Goal: Complete application form

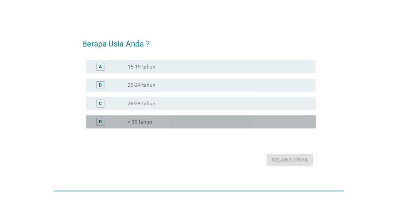
click at [153, 121] on div "radio_button_unchecked > 30 tahun" at bounding box center [217, 122] width 178 height 7
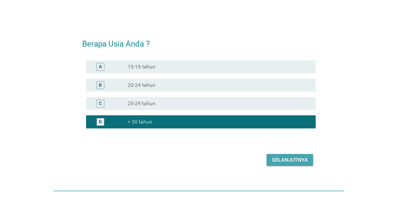
click at [306, 164] on button "Selanjutnya" at bounding box center [290, 160] width 47 height 12
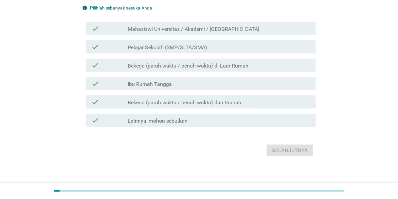
scroll to position [50, 0]
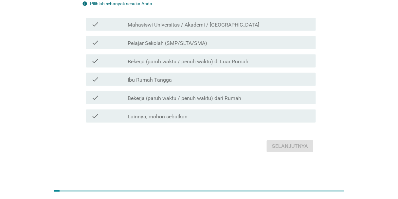
click at [225, 100] on label "Bekerja (paruh waktu / penuh waktu) dari Rumah" at bounding box center [185, 98] width 114 height 7
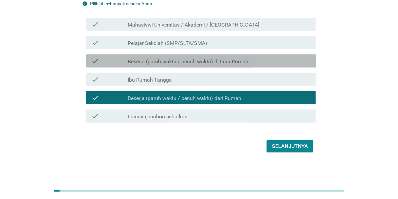
click at [227, 55] on div "check check_box_outline_blank Bekerja (paruh waktu / penuh waktu) di Luar Rumah" at bounding box center [201, 60] width 230 height 13
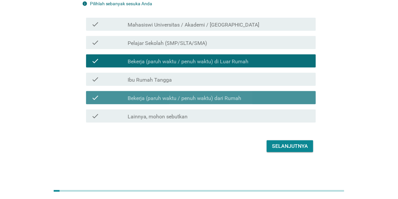
drag, startPoint x: 271, startPoint y: 96, endPoint x: 274, endPoint y: 104, distance: 8.5
click at [271, 96] on div "check_box Bekerja (paruh waktu / penuh waktu) dari Rumah" at bounding box center [219, 98] width 183 height 8
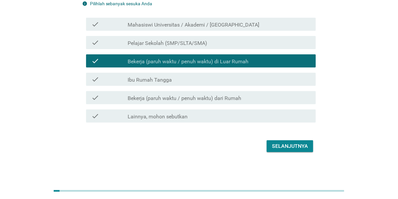
click at [298, 140] on button "Selanjutnya" at bounding box center [290, 146] width 47 height 12
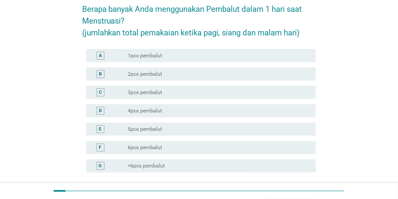
scroll to position [52, 0]
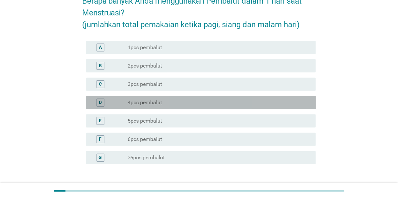
click at [197, 103] on div "radio_button_unchecked 4pcs pembalut" at bounding box center [217, 102] width 178 height 7
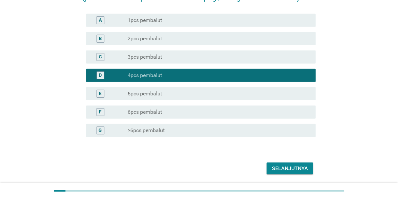
scroll to position [102, 0]
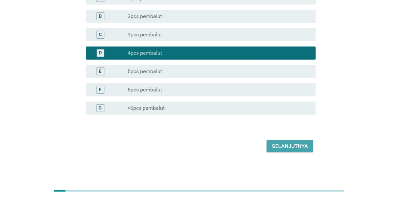
click at [293, 144] on div "Selanjutnya" at bounding box center [290, 146] width 36 height 8
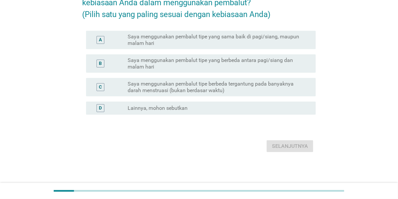
scroll to position [0, 0]
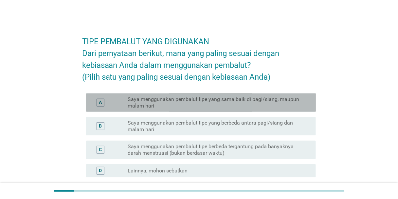
click at [275, 109] on label "Saya menggunakan pembalut tipe yang sama baik di pagi/siang, maupun malam hari" at bounding box center [217, 102] width 178 height 13
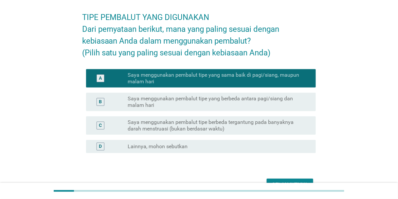
scroll to position [52, 0]
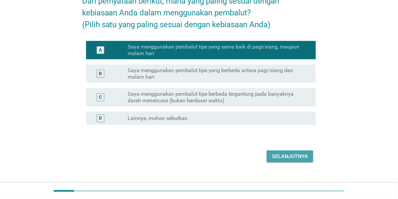
click at [293, 160] on div "Selanjutnya" at bounding box center [290, 156] width 36 height 8
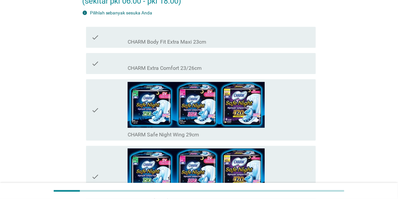
scroll to position [0, 0]
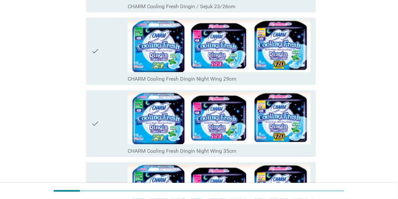
scroll to position [755, 0]
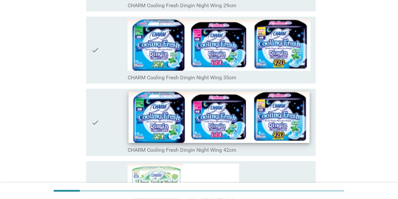
click at [280, 118] on img at bounding box center [219, 117] width 181 height 51
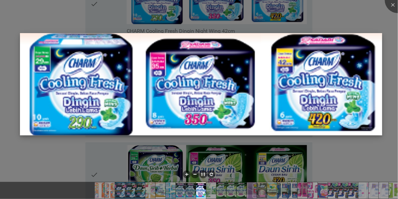
scroll to position [886, 0]
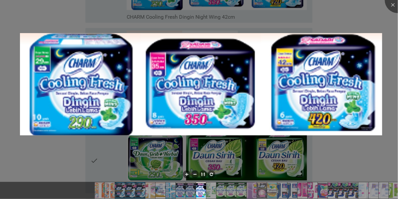
click at [347, 139] on div at bounding box center [199, 99] width 398 height 199
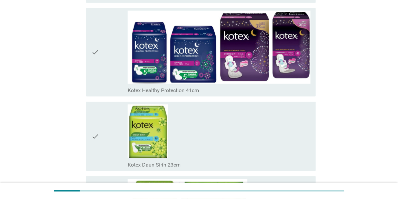
scroll to position [4956, 0]
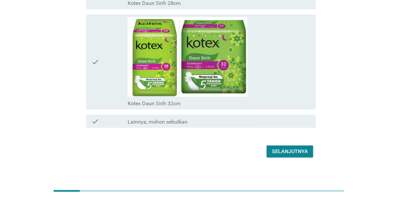
click at [291, 147] on div "Selanjutnya" at bounding box center [290, 151] width 36 height 8
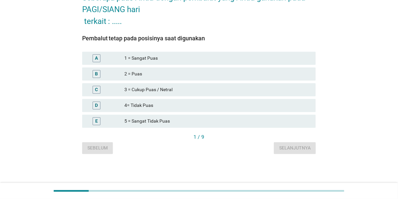
scroll to position [0, 0]
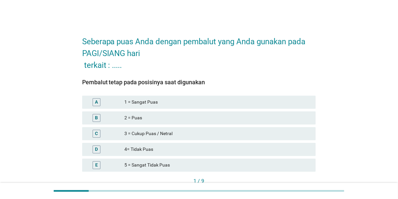
click at [155, 132] on div "3 = Cukup Puas / Netral" at bounding box center [217, 134] width 186 height 8
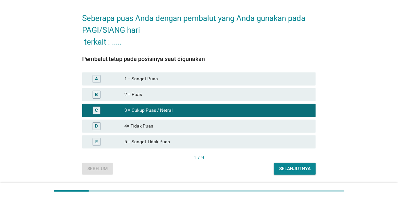
scroll to position [44, 0]
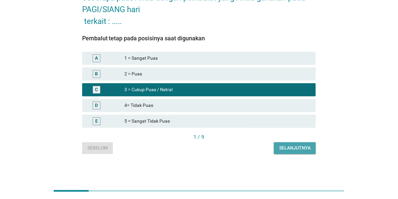
click at [294, 146] on div "Selanjutnya" at bounding box center [294, 147] width 31 height 7
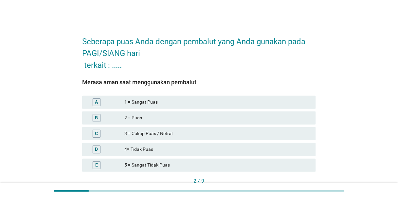
click at [191, 116] on div "2 = Puas" at bounding box center [217, 118] width 186 height 8
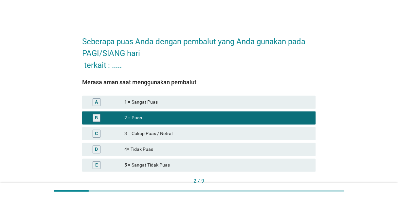
scroll to position [44, 0]
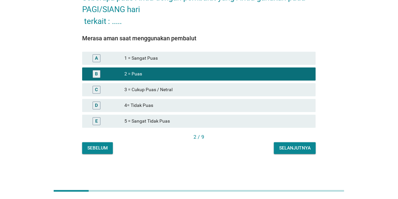
click at [300, 144] on button "Selanjutnya" at bounding box center [295, 148] width 42 height 12
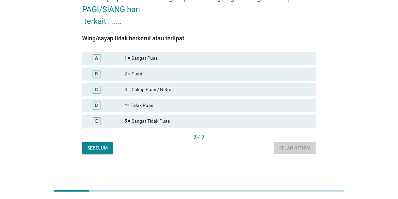
scroll to position [0, 0]
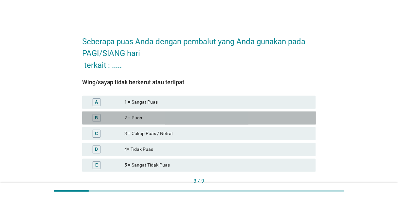
click at [172, 113] on div "B 2 = Puas" at bounding box center [199, 117] width 234 height 13
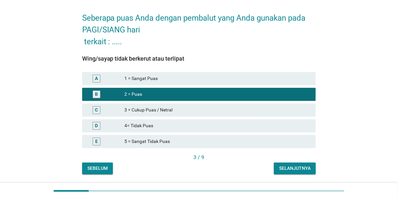
scroll to position [44, 0]
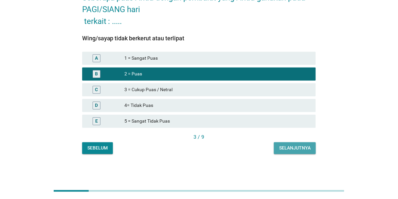
click at [279, 144] on button "Selanjutnya" at bounding box center [295, 148] width 42 height 12
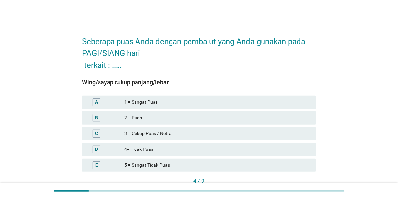
click at [181, 126] on div "C 3 = Cukup Puas / Netral" at bounding box center [199, 134] width 237 height 16
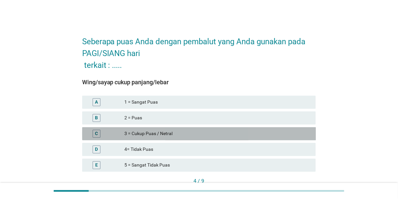
click at [193, 130] on div "3 = Cukup Puas / Netral" at bounding box center [217, 134] width 186 height 8
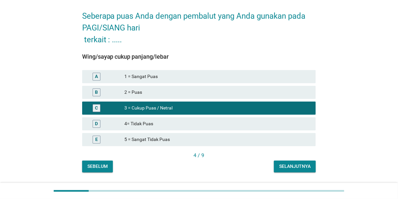
scroll to position [44, 0]
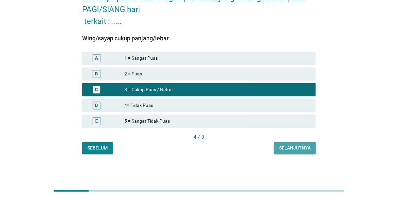
click at [301, 148] on div "Selanjutnya" at bounding box center [294, 147] width 31 height 7
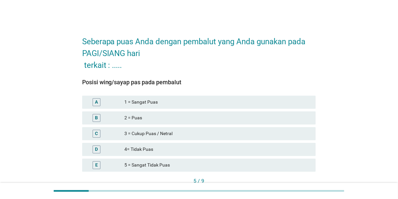
click at [224, 117] on div "2 = Puas" at bounding box center [217, 118] width 186 height 8
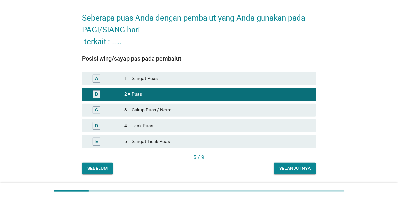
scroll to position [44, 0]
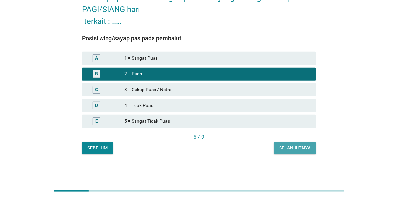
click at [306, 147] on div "Selanjutnya" at bounding box center [294, 147] width 31 height 7
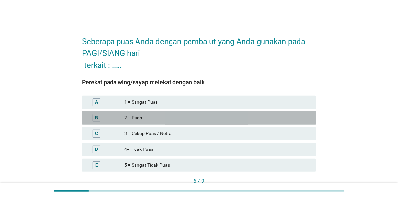
click at [193, 114] on div "2 = Puas" at bounding box center [217, 118] width 186 height 8
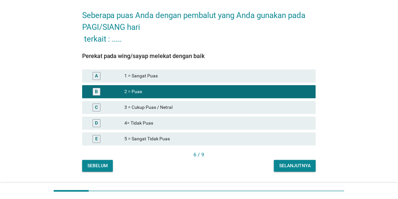
scroll to position [44, 0]
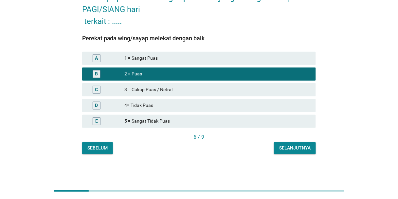
click at [288, 144] on div "Selanjutnya" at bounding box center [294, 147] width 31 height 7
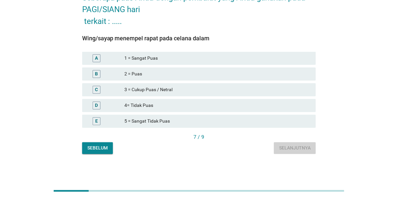
scroll to position [0, 0]
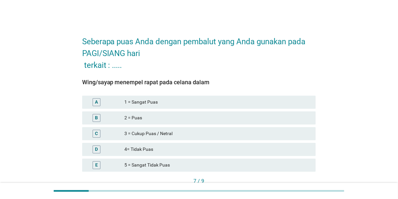
click at [204, 116] on div "2 = Puas" at bounding box center [217, 118] width 186 height 8
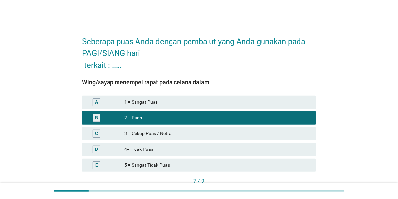
scroll to position [44, 0]
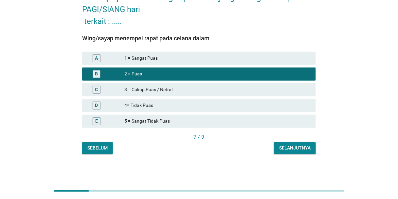
click at [300, 147] on div "Selanjutnya" at bounding box center [294, 147] width 31 height 7
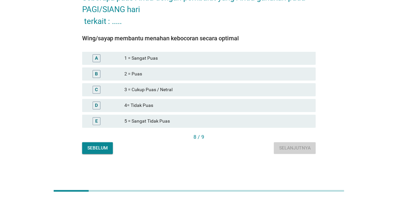
scroll to position [0, 0]
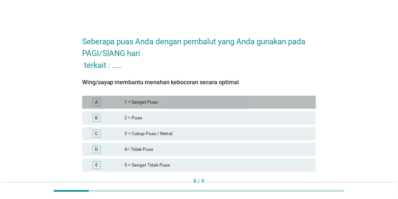
click at [220, 98] on div "A 1 = Sangat Puas" at bounding box center [199, 102] width 234 height 13
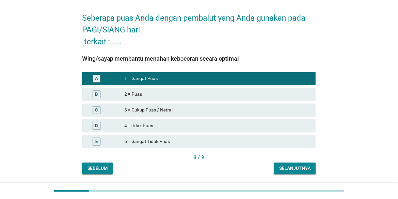
scroll to position [44, 0]
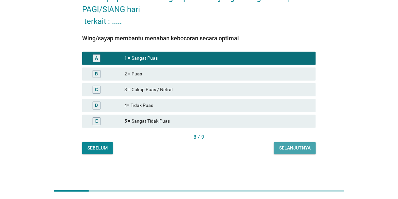
click at [299, 150] on div "Selanjutnya" at bounding box center [294, 147] width 31 height 7
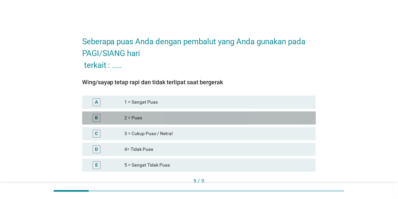
click at [231, 114] on div "2 = Puas" at bounding box center [217, 118] width 186 height 8
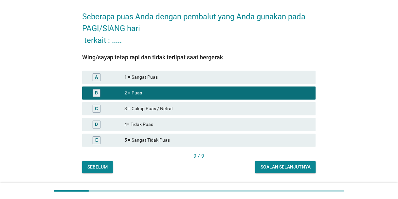
scroll to position [44, 0]
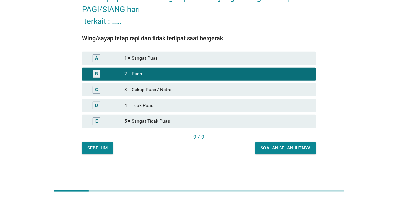
click at [303, 147] on div "Soalan selanjutnya" at bounding box center [286, 147] width 50 height 7
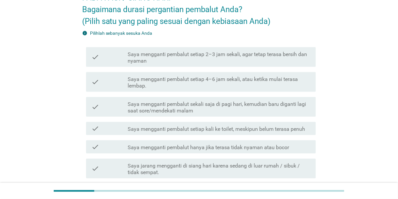
scroll to position [0, 0]
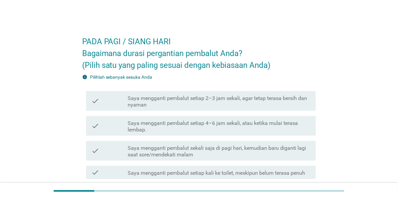
click at [260, 129] on label "Saya mengganti pembalut setiap 4–6 jam sekali, atau ketika mulai terasa lembap." at bounding box center [219, 126] width 183 height 13
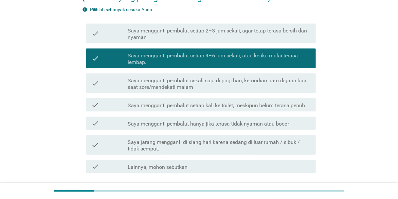
scroll to position [118, 0]
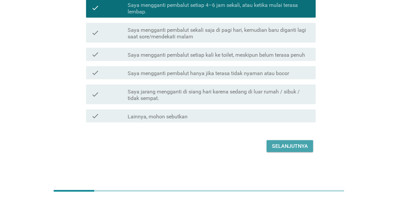
click at [285, 143] on div "Selanjutnya" at bounding box center [290, 146] width 36 height 8
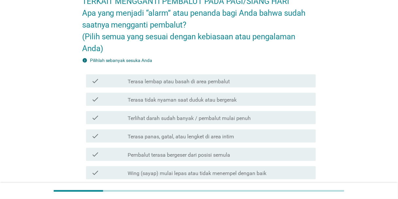
scroll to position [79, 0]
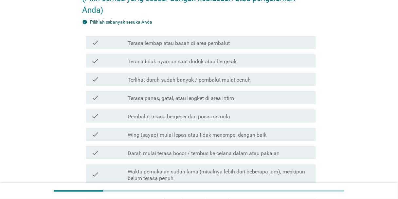
click at [226, 96] on label "Terasa panas, gatal, atau lengket di area intim" at bounding box center [181, 98] width 106 height 7
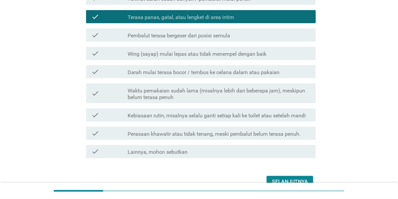
scroll to position [195, 0]
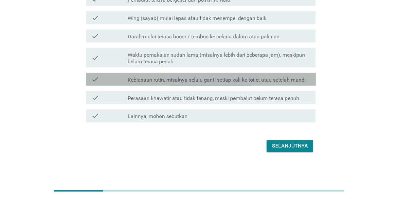
click at [279, 81] on label "Kebiasaan rutin, misalnya selalu ganti setiap kali ke toilet atau setelah mandi" at bounding box center [217, 80] width 178 height 7
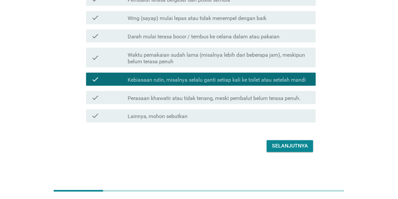
click at [298, 141] on button "Selanjutnya" at bounding box center [290, 146] width 47 height 12
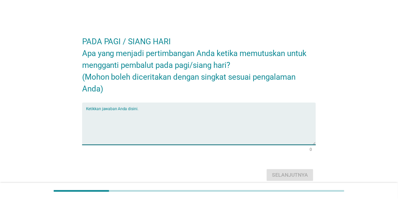
click at [260, 122] on textarea "Ketikkan jawaban Anda disini." at bounding box center [201, 127] width 230 height 34
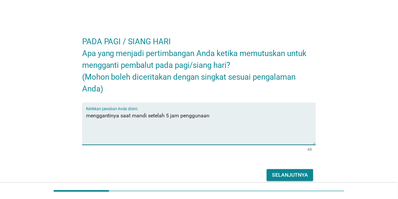
type textarea "menggantinya saat mandi setelah 5 jam penggunaan"
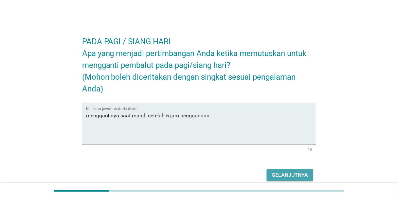
click at [294, 171] on div "Selanjutnya" at bounding box center [290, 175] width 36 height 8
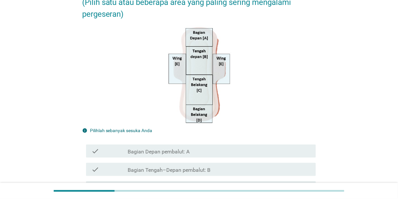
scroll to position [131, 0]
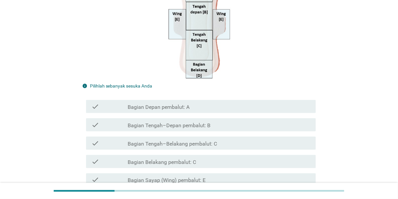
click at [220, 157] on div "check check_box_outline_blank Bagian Belakang pembalut: C" at bounding box center [201, 161] width 230 height 13
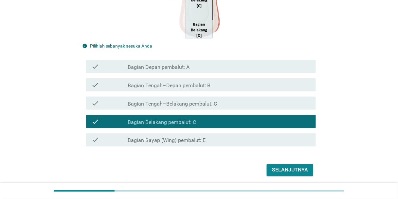
scroll to position [195, 0]
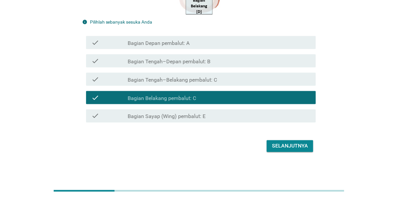
click at [295, 144] on div "Selanjutnya" at bounding box center [290, 146] width 36 height 8
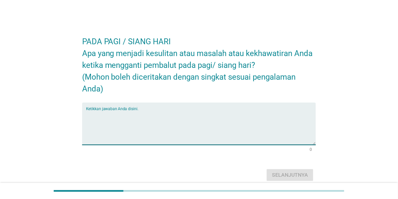
click at [288, 129] on textarea "Ketikkan jawaban Anda disini." at bounding box center [201, 127] width 230 height 34
click at [285, 126] on textarea "Ketikkan jawaban Anda disini." at bounding box center [201, 127] width 230 height 34
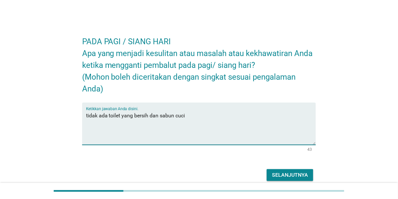
type textarea "tidak ada toilet yang bersih dan sabun cuci"
click at [292, 173] on div "Selanjutnya" at bounding box center [290, 175] width 36 height 8
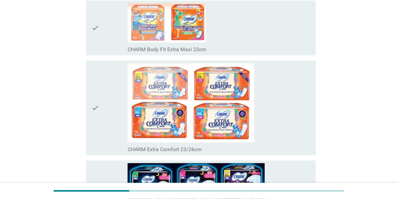
scroll to position [105, 0]
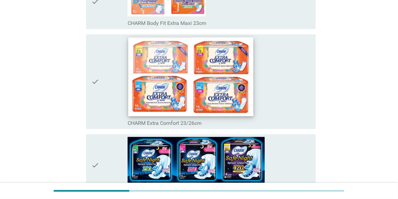
click at [232, 86] on img at bounding box center [190, 76] width 125 height 79
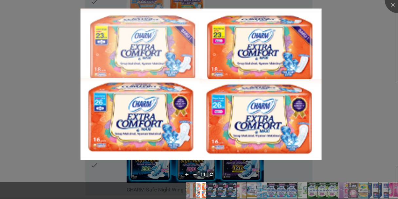
click at [369, 46] on div at bounding box center [199, 99] width 398 height 199
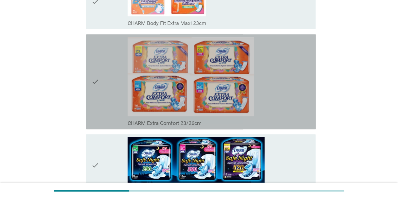
click at [98, 91] on icon "check" at bounding box center [95, 82] width 8 height 90
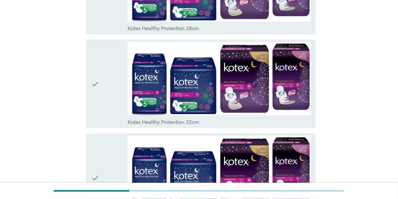
scroll to position [4956, 0]
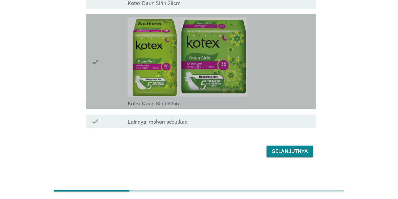
click at [99, 62] on icon "check" at bounding box center [95, 62] width 8 height 90
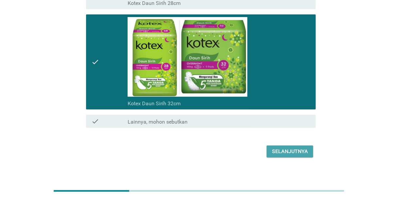
click at [284, 147] on div "Selanjutnya" at bounding box center [290, 151] width 36 height 8
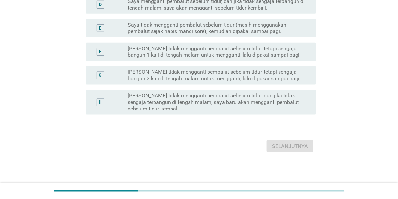
scroll to position [0, 0]
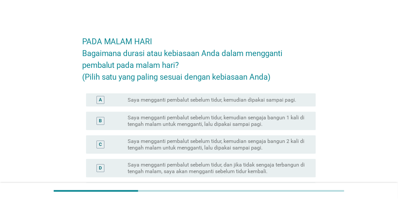
click at [265, 144] on label "Saya mengganti pembalut sebelum tidur, kemudian sengaja bangun 2 kali di tengah…" at bounding box center [217, 144] width 178 height 13
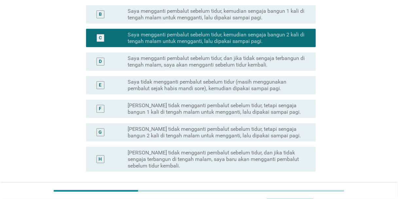
scroll to position [163, 0]
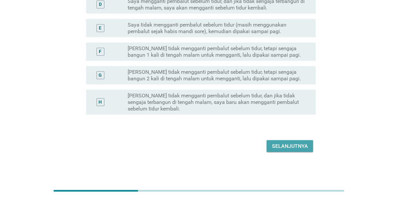
click at [296, 145] on div "Selanjutnya" at bounding box center [290, 146] width 36 height 8
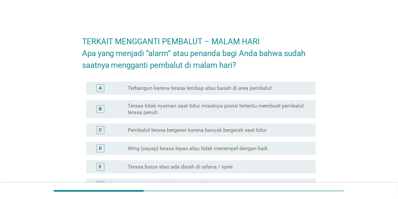
click at [261, 148] on label "Wing (sayap) terasa lepas atau tidak menempel dengan baik" at bounding box center [198, 148] width 140 height 7
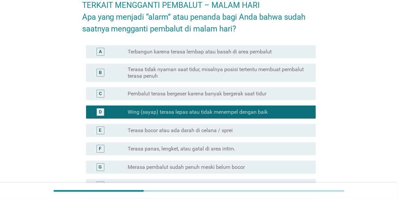
scroll to position [179, 0]
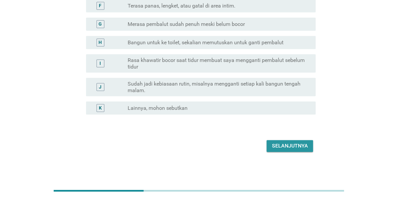
click at [283, 144] on div "Selanjutnya" at bounding box center [290, 146] width 36 height 8
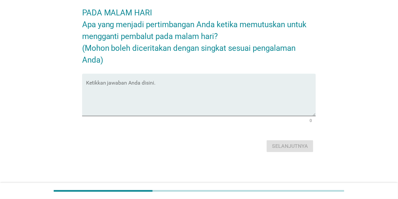
scroll to position [0, 0]
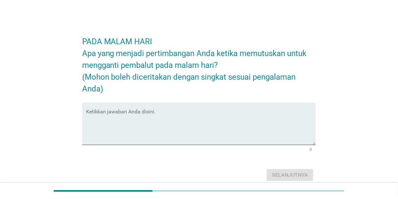
click at [283, 144] on div "Ketikkan jawaban Anda disini." at bounding box center [199, 124] width 234 height 42
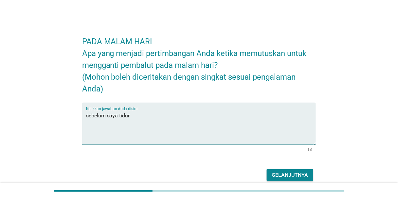
type textarea "sebelum saya tidur"
click at [285, 179] on button "Selanjutnya" at bounding box center [290, 175] width 47 height 12
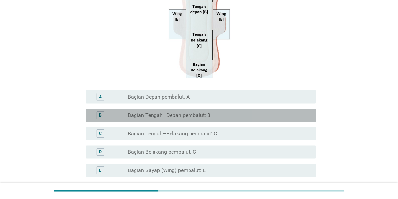
click at [207, 121] on div "B radio_button_unchecked Bagian Tengah–Depan pembalut: B" at bounding box center [201, 115] width 230 height 13
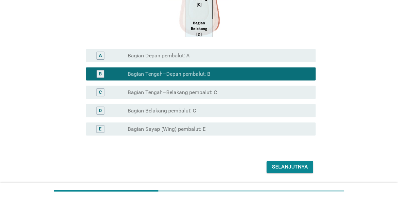
scroll to position [193, 0]
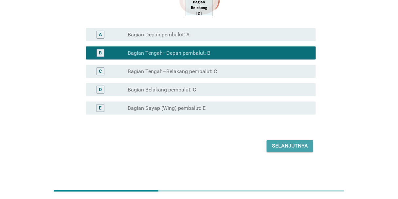
click at [285, 147] on div "Selanjutnya" at bounding box center [290, 146] width 36 height 8
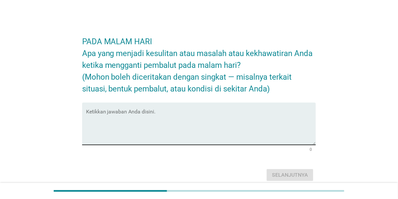
click at [238, 137] on textarea "Ketikkan jawaban Anda disini." at bounding box center [201, 127] width 230 height 34
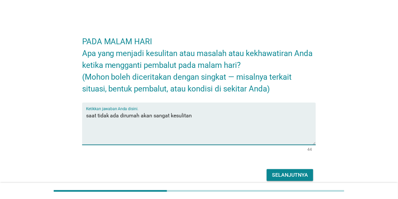
type textarea "saat tidak ada dirumah akan sangat kesulitan"
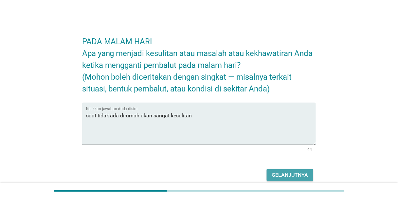
click at [288, 174] on div "Selanjutnya" at bounding box center [290, 175] width 36 height 8
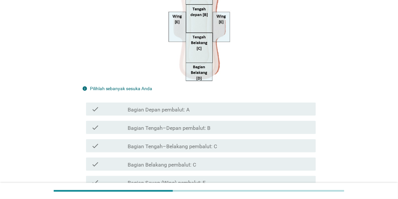
scroll to position [131, 0]
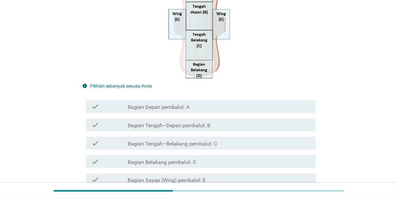
click at [229, 138] on div "check check_box_outline_blank Bagian Tengah–Belakang pembalut: C" at bounding box center [201, 143] width 230 height 13
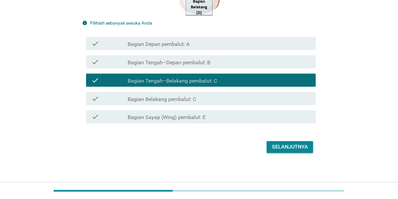
scroll to position [195, 0]
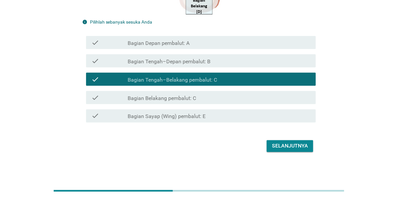
click at [305, 144] on div "Selanjutnya" at bounding box center [290, 146] width 36 height 8
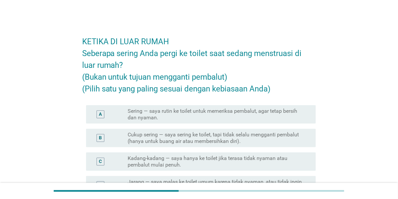
scroll to position [52, 0]
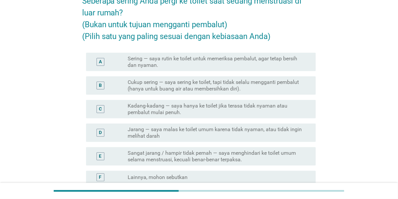
click at [247, 99] on div "C radio_button_unchecked Kadang-kadang — saya hanya ke toilet jika terasa tidak…" at bounding box center [199, 109] width 234 height 24
click at [248, 108] on label "Kadang-kadang — saya hanya ke toilet jika terasa tidak nyaman atau pembalut mul…" at bounding box center [217, 109] width 178 height 13
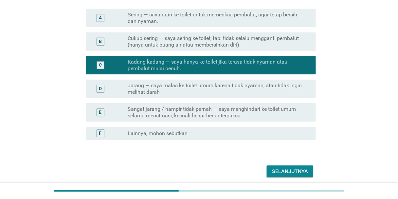
scroll to position [122, 0]
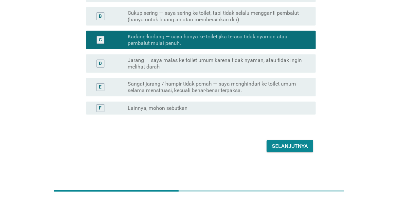
click at [294, 142] on div "Selanjutnya" at bounding box center [290, 146] width 36 height 8
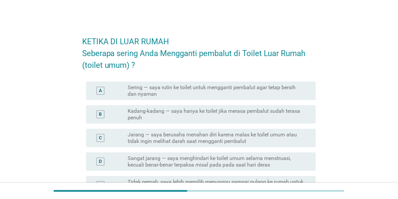
scroll to position [52, 0]
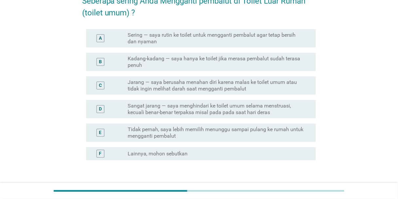
click at [219, 63] on label "Kadang-kadang — saya hanya ke toilet jika merasa pembalut sudah terasa penuh" at bounding box center [217, 61] width 178 height 13
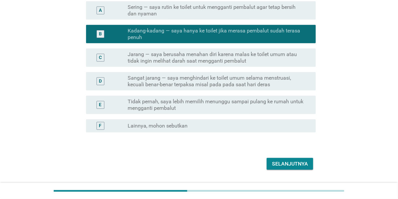
scroll to position [98, 0]
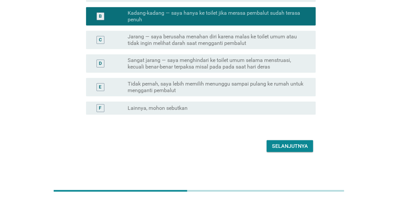
click at [293, 145] on div "Selanjutnya" at bounding box center [290, 146] width 36 height 8
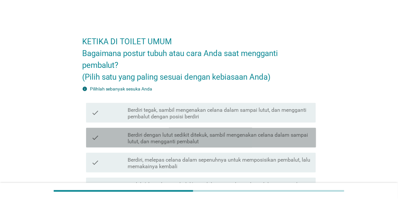
click at [248, 132] on label "Berdiri dengan lutut sedikit ditekuk, sambil mengenakan celana dalam sampai lut…" at bounding box center [219, 138] width 183 height 13
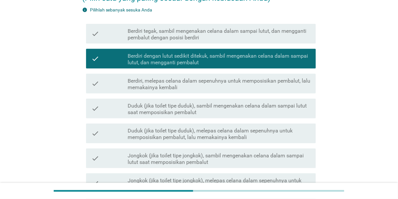
scroll to position [131, 0]
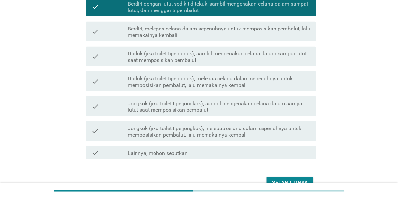
click at [288, 178] on button "Selanjutnya" at bounding box center [290, 183] width 47 height 12
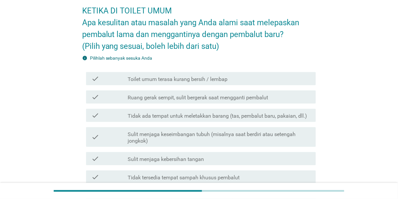
scroll to position [79, 0]
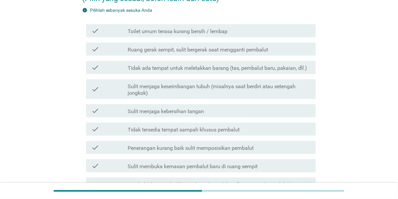
click at [217, 90] on label "Sulit menjaga keseimbangan tubuh (misalnya saat berdiri atau setengah jongkok)" at bounding box center [219, 89] width 183 height 13
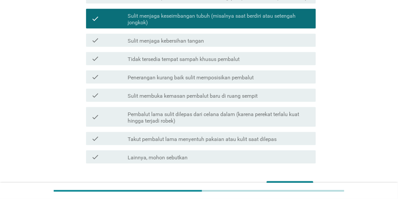
scroll to position [190, 0]
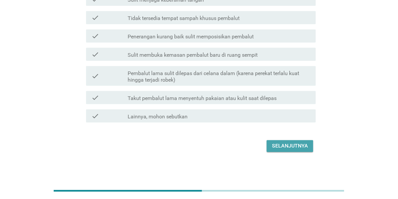
click at [287, 143] on div "Selanjutnya" at bounding box center [290, 146] width 36 height 8
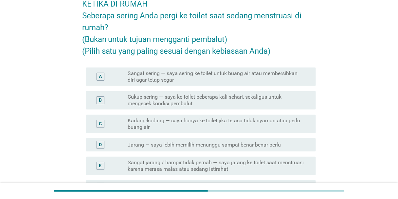
scroll to position [79, 0]
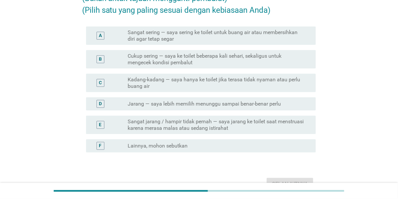
click at [207, 85] on label "Kadang-kadang — saya hanya ke toilet jika terasa tidak nyaman atau perlu buang …" at bounding box center [217, 82] width 178 height 13
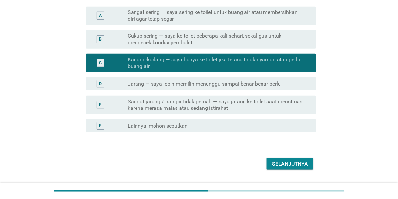
scroll to position [116, 0]
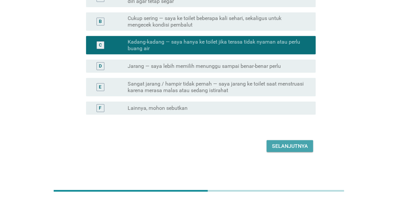
click at [280, 145] on div "Selanjutnya" at bounding box center [290, 146] width 36 height 8
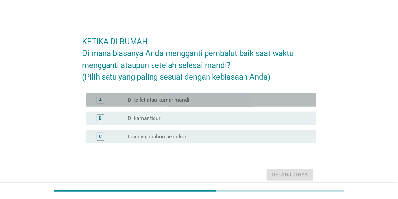
click at [209, 97] on div "radio_button_unchecked Di toilet atau kamar mandi" at bounding box center [217, 100] width 178 height 7
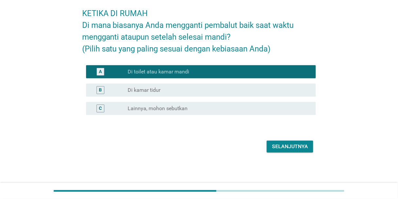
scroll to position [28, 0]
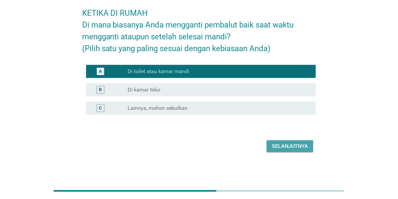
click at [279, 145] on div "Selanjutnya" at bounding box center [290, 146] width 36 height 8
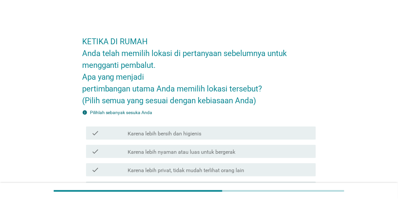
scroll to position [79, 0]
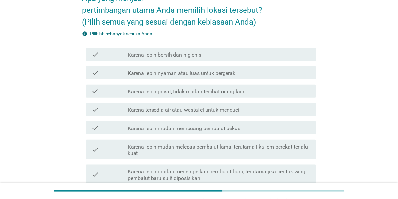
click at [213, 109] on label "Karena tersedia air atau wastafel untuk mencuci" at bounding box center [184, 110] width 112 height 7
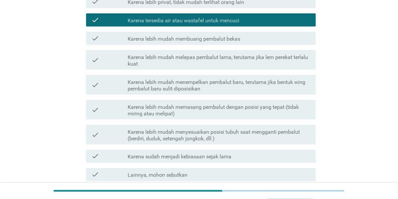
scroll to position [227, 0]
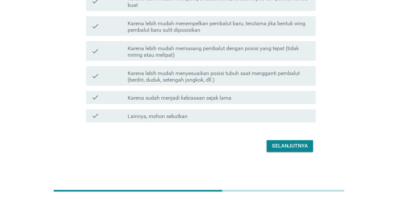
click at [290, 146] on div "Selanjutnya" at bounding box center [290, 146] width 36 height 8
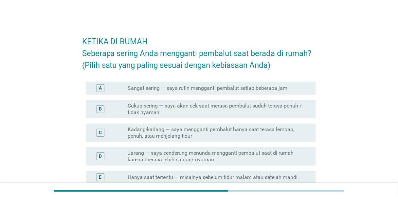
scroll to position [87, 0]
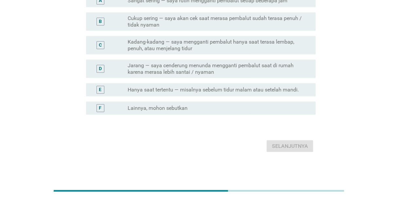
click at [217, 49] on label "Kadang-kadang — saya mengganti pembalut hanya saat terasa lembap, penuh, atau m…" at bounding box center [217, 45] width 178 height 13
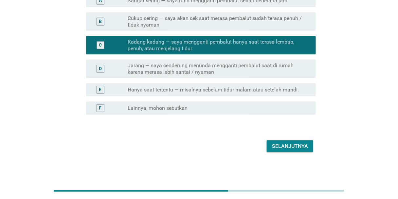
click at [283, 144] on div "Selanjutnya" at bounding box center [290, 146] width 36 height 8
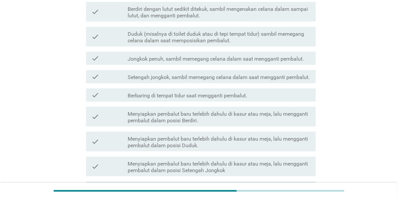
scroll to position [131, 0]
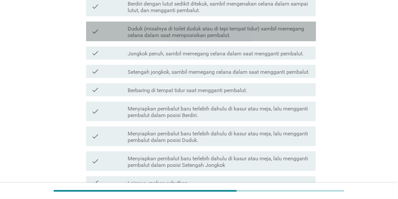
click at [207, 37] on label "Duduk (misalnya di toilet duduk atau di tepi tempat tidur) sambil memegang cela…" at bounding box center [219, 32] width 183 height 13
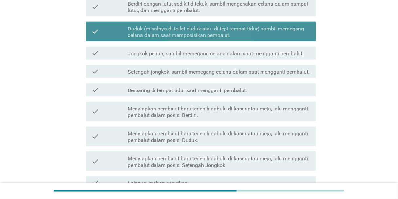
click at [211, 35] on label "Duduk (misalnya di toilet duduk atau di tepi tempat tidur) sambil memegang cela…" at bounding box center [219, 32] width 183 height 13
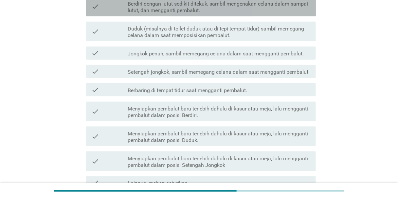
click at [228, 10] on label "Berdiri dengan lutut sedikit ditekuk, sambil mengenakan celana dalam sampai lut…" at bounding box center [219, 7] width 183 height 13
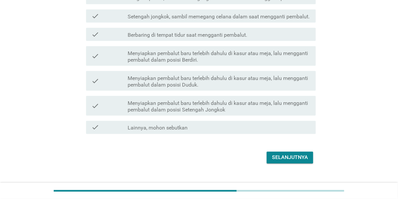
scroll to position [198, 0]
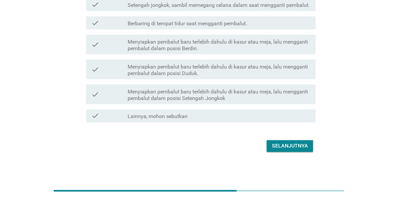
click at [283, 144] on div "Selanjutnya" at bounding box center [290, 146] width 36 height 8
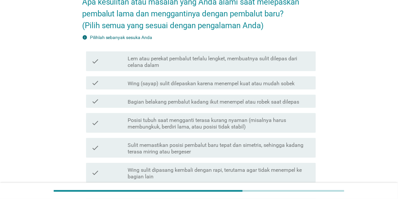
scroll to position [52, 0]
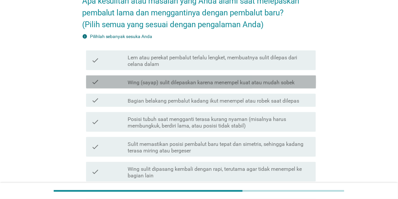
click at [215, 85] on label "Wing (sayap) sulit dilepaskan karena menempel kuat atau mudah sobek" at bounding box center [211, 82] width 167 height 7
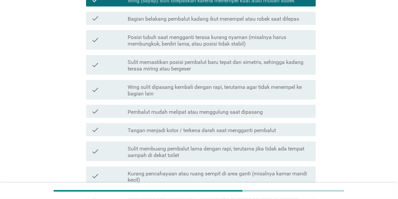
scroll to position [234, 0]
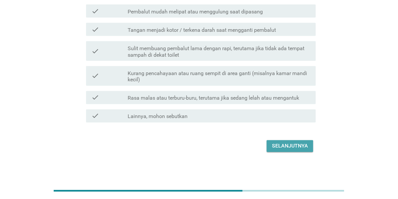
click at [279, 145] on div "Selanjutnya" at bounding box center [290, 146] width 36 height 8
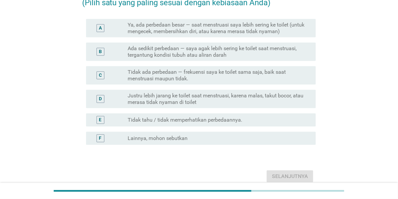
scroll to position [0, 0]
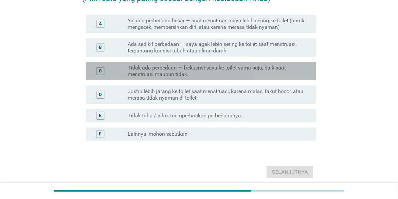
click at [207, 79] on div "C radio_button_unchecked Tidak ada perbedaan — frekuensi saya ke toilet sama sa…" at bounding box center [201, 71] width 230 height 18
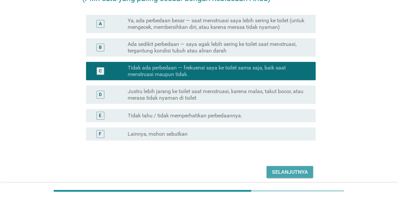
click at [291, 168] on div "Selanjutnya" at bounding box center [290, 172] width 36 height 8
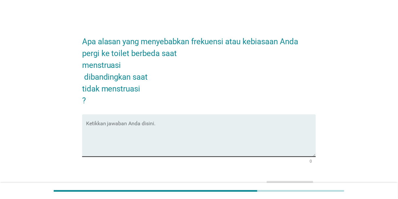
click at [293, 139] on textarea "Ketikkan jawaban Anda disini." at bounding box center [201, 139] width 230 height 34
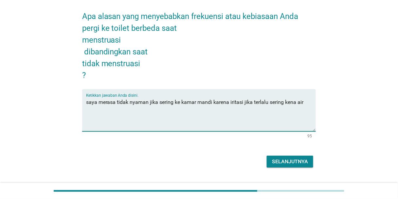
scroll to position [41, 0]
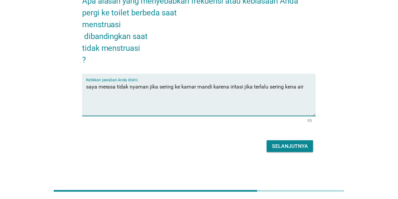
type textarea "saya merasa tidak nyaman jika sering ke kamar mandi karena iritasi jika terlalu…"
click at [297, 146] on div "Selanjutnya" at bounding box center [290, 146] width 36 height 8
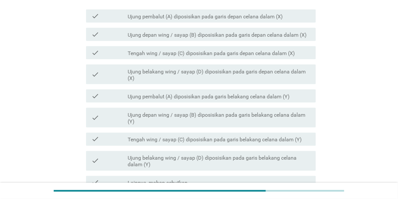
scroll to position [183, 0]
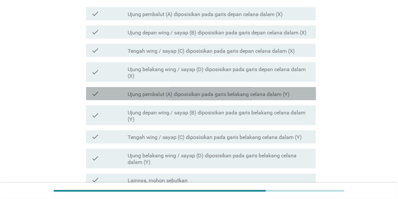
click at [207, 92] on label "Ujung pembalut (A) diposisikan pada garis belakang celana dalam (Y)" at bounding box center [209, 94] width 162 height 7
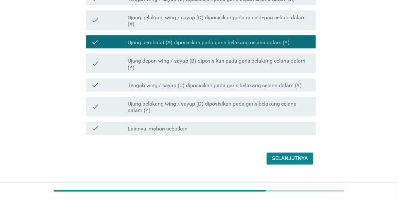
scroll to position [248, 0]
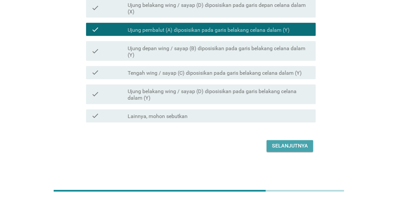
click at [290, 144] on div "Selanjutnya" at bounding box center [290, 146] width 36 height 8
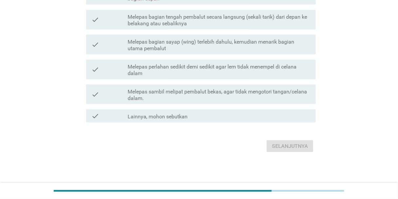
scroll to position [0, 0]
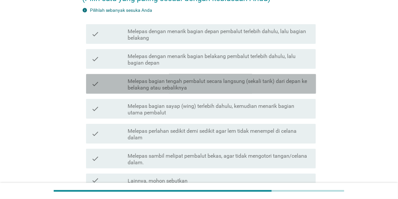
drag, startPoint x: 197, startPoint y: 82, endPoint x: 204, endPoint y: 91, distance: 12.4
click at [197, 81] on label "Melepas bagian tengah pembalut secara langsung (sekali tarik) dari depan ke bel…" at bounding box center [219, 84] width 183 height 13
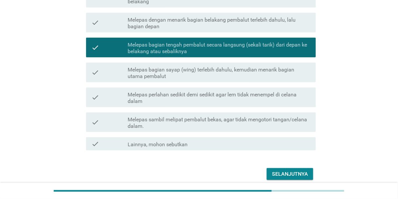
scroll to position [143, 0]
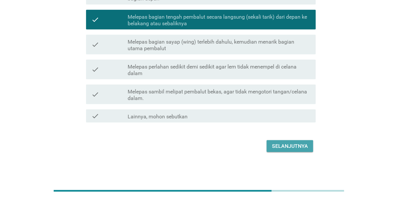
click at [276, 145] on div "Selanjutnya" at bounding box center [290, 146] width 36 height 8
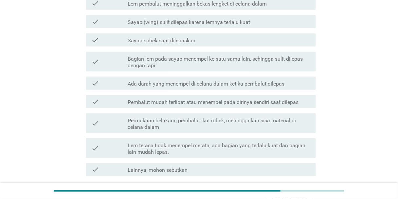
scroll to position [0, 0]
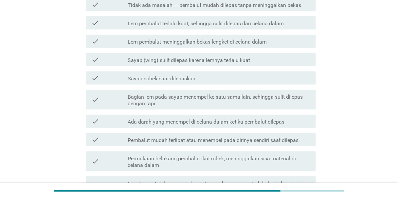
click at [194, 92] on div "check_box_outline_blank Bagian lem pada sayap menempel ke satu sama lain, sehin…" at bounding box center [219, 99] width 183 height 14
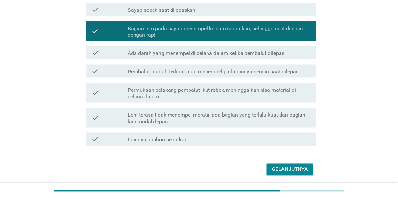
scroll to position [197, 0]
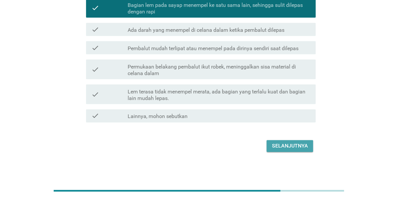
click at [271, 147] on button "Selanjutnya" at bounding box center [290, 146] width 47 height 12
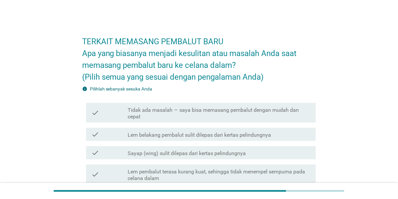
scroll to position [52, 0]
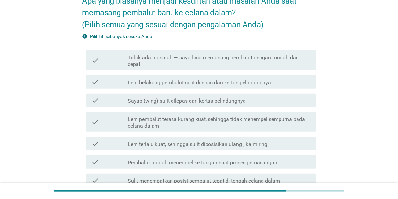
click at [174, 103] on label "Sayap (wing) sulit dilepas dari kertas pelindungnya" at bounding box center [187, 101] width 118 height 7
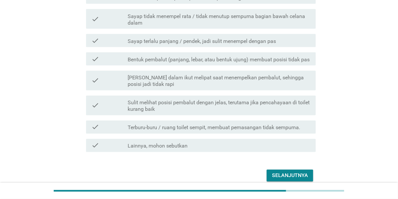
scroll to position [265, 0]
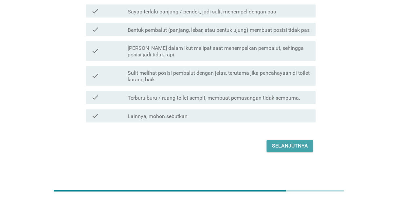
click at [286, 144] on div "Selanjutnya" at bounding box center [290, 146] width 36 height 8
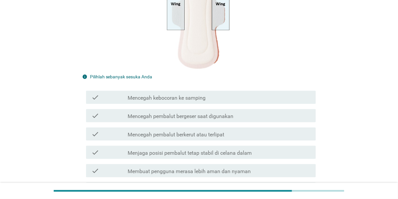
scroll to position [131, 0]
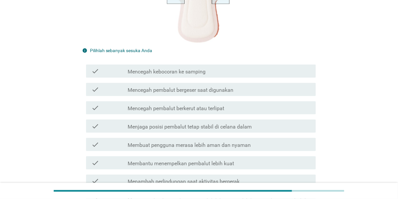
click at [187, 117] on div "check check_box_outline_blank Menjaga posisi pembalut tetap stabil di celana da…" at bounding box center [199, 126] width 234 height 18
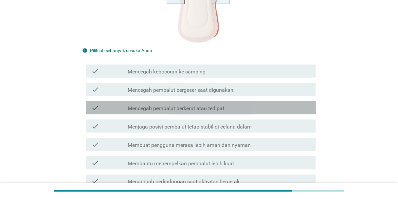
click at [192, 106] on label "Mencegah pembalut berkerut atau terlipat" at bounding box center [176, 108] width 97 height 7
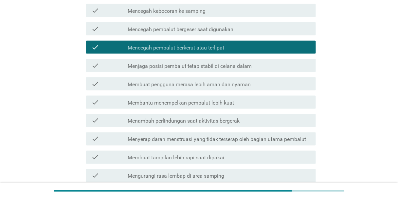
scroll to position [270, 0]
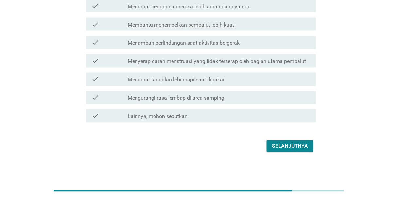
click at [202, 83] on div "check check_box_outline_blank Membuat tampilan lebih rapi saat dipakai" at bounding box center [201, 79] width 230 height 13
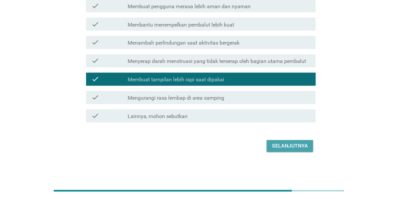
click at [287, 149] on div "Selanjutnya" at bounding box center [290, 146] width 36 height 8
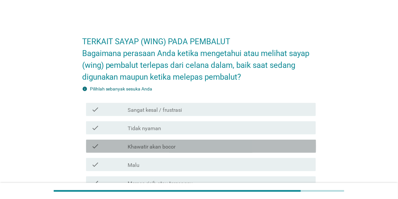
click at [197, 150] on div "check_box_outline_blank Khawatir akan bocor" at bounding box center [219, 146] width 183 height 8
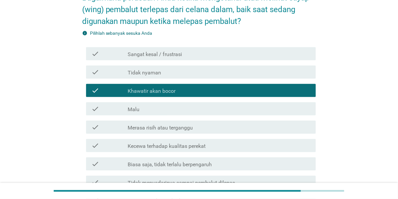
scroll to position [131, 0]
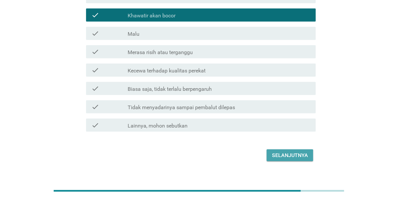
click at [301, 154] on div "Selanjutnya" at bounding box center [290, 155] width 36 height 8
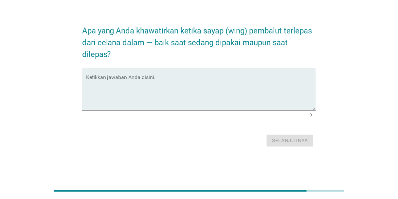
scroll to position [0, 0]
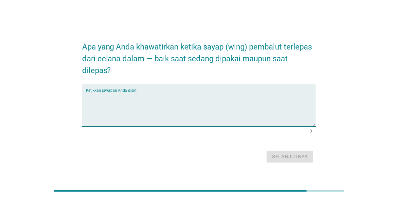
click at [194, 107] on textarea "Ketikkan jawaban Anda disini." at bounding box center [201, 109] width 230 height 34
type textarea "takut pembalut jatuh"
click at [289, 156] on div "Selanjutnya" at bounding box center [290, 157] width 36 height 8
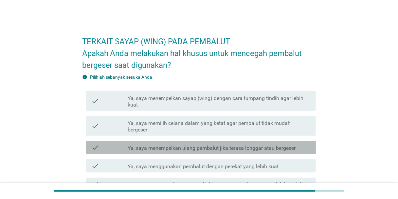
click at [230, 152] on div "check check_box_outline_blank Ya, saya menempelkan ulang pembalut jika terasa l…" at bounding box center [201, 147] width 230 height 13
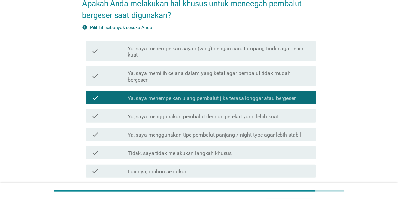
scroll to position [105, 0]
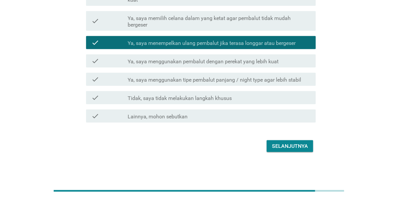
click at [298, 148] on div "Selanjutnya" at bounding box center [290, 146] width 36 height 8
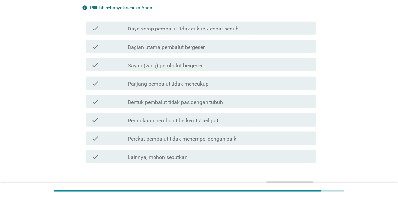
scroll to position [0, 0]
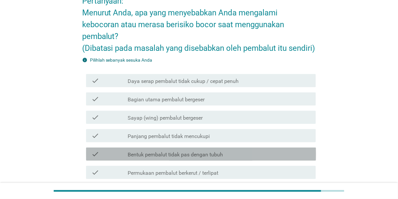
click at [243, 148] on div "check check_box_outline_blank Bentuk pembalut tidak pas dengan tubuh" at bounding box center [201, 153] width 230 height 13
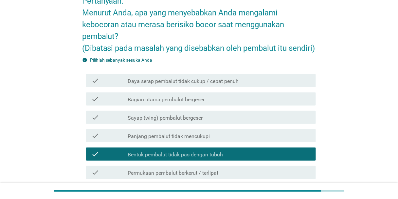
scroll to position [145, 0]
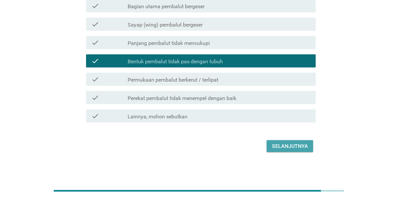
click at [293, 143] on div "Selanjutnya" at bounding box center [290, 146] width 36 height 8
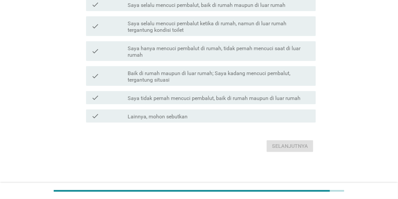
scroll to position [0, 0]
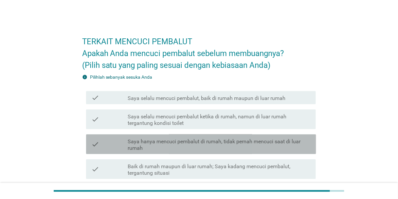
click at [220, 140] on label "Saya hanya mencuci pembalut di rumah, tidak pernah mencuci saat di luar rumah" at bounding box center [219, 144] width 183 height 13
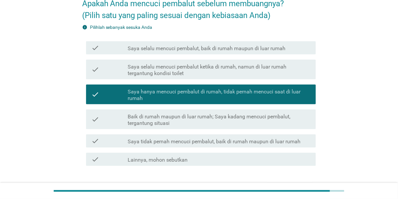
scroll to position [93, 0]
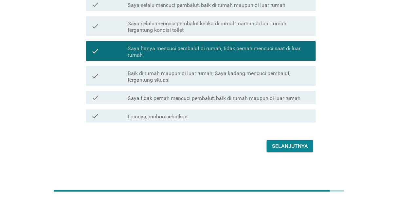
click at [278, 145] on div "Selanjutnya" at bounding box center [290, 146] width 36 height 8
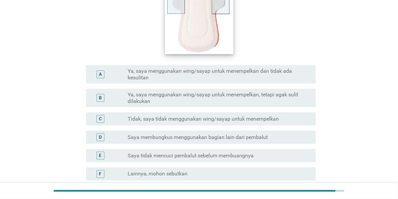
scroll to position [183, 0]
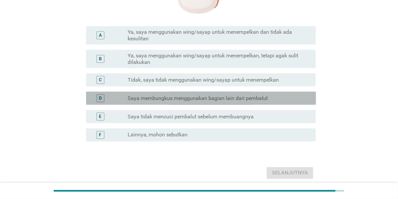
click at [184, 100] on label "Saya membungkus menggunakan bagian lain dari pembalut" at bounding box center [198, 98] width 140 height 7
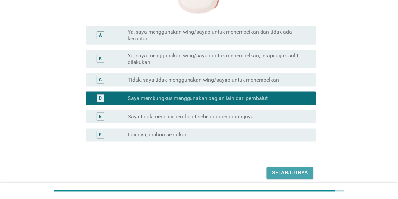
click at [296, 175] on div "Selanjutnya" at bounding box center [290, 173] width 36 height 8
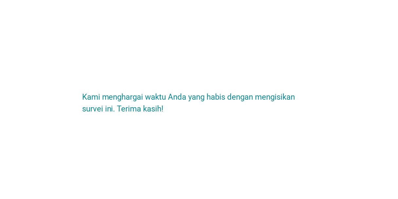
scroll to position [0, 0]
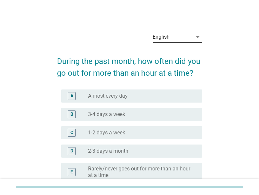
click at [182, 35] on div "English" at bounding box center [173, 37] width 40 height 10
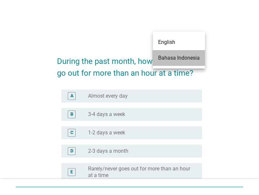
click at [180, 57] on div "Bahasa Indonesia" at bounding box center [179, 58] width 42 height 8
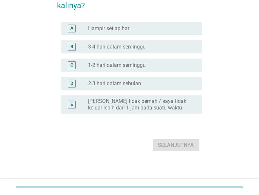
scroll to position [85, 0]
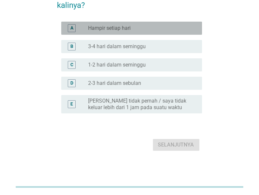
click at [124, 29] on label "Hampir setiap hari" at bounding box center [109, 28] width 43 height 7
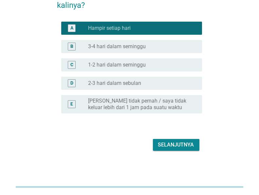
click at [170, 140] on button "Selanjutnya" at bounding box center [176, 145] width 47 height 12
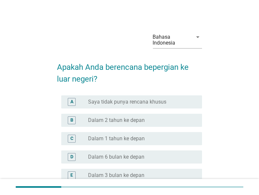
scroll to position [52, 0]
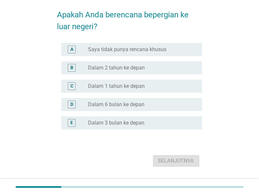
click at [159, 86] on div "radio_button_unchecked Dalam 1 tahun ke depan" at bounding box center [139, 86] width 103 height 7
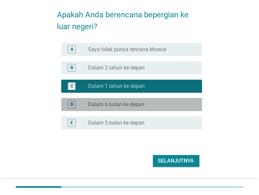
click at [149, 107] on div "radio_button_unchecked Dalam 6 bulan ke depan" at bounding box center [142, 105] width 109 height 8
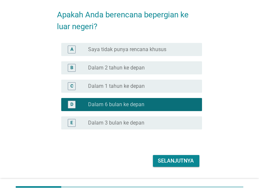
click at [167, 159] on div "Selanjutnya" at bounding box center [176, 161] width 36 height 8
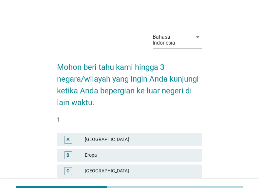
scroll to position [79, 0]
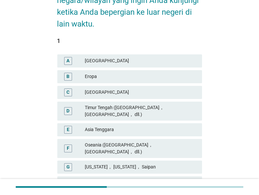
click at [129, 109] on div "Timur Tengah (Arab Saudi， Uni Emirat Arab， dll.)" at bounding box center [141, 111] width 112 height 14
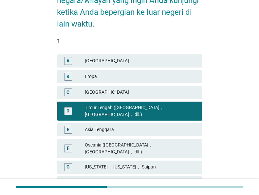
click at [128, 126] on div "Asia Tenggara" at bounding box center [141, 130] width 112 height 8
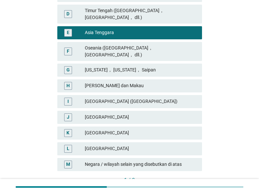
scroll to position [208, 0]
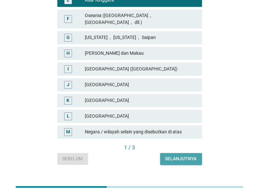
click at [175, 155] on div "Selanjutnya" at bounding box center [180, 158] width 31 height 7
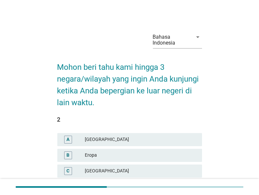
click at [142, 139] on div "Amerika Utara" at bounding box center [141, 140] width 112 height 8
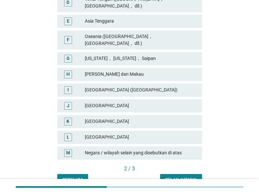
scroll to position [208, 0]
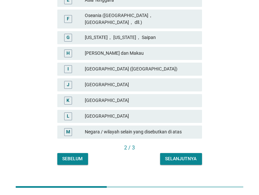
click at [174, 155] on div "Selanjutnya" at bounding box center [180, 158] width 31 height 7
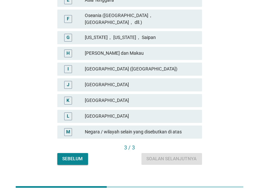
click at [136, 112] on div "Korea Selatan" at bounding box center [141, 116] width 112 height 8
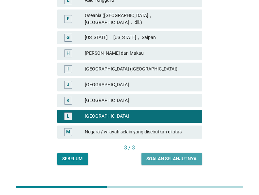
click at [187, 155] on div "Soalan selanjutnya" at bounding box center [172, 158] width 50 height 7
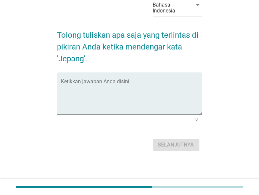
scroll to position [0, 0]
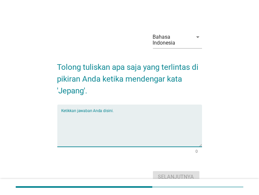
click at [163, 134] on textarea "Ketikkan jawaban Anda disini." at bounding box center [131, 129] width 141 height 34
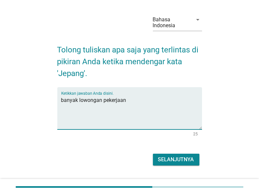
scroll to position [32, 0]
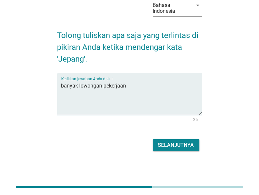
type textarea "banyak lowongan pekerjaan"
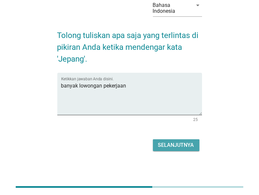
click at [173, 142] on div "Selanjutnya" at bounding box center [176, 145] width 36 height 8
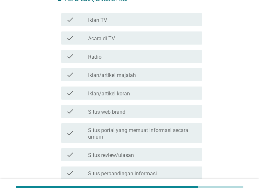
scroll to position [105, 0]
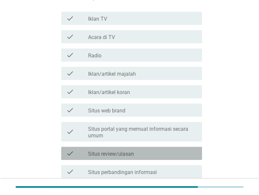
click at [131, 153] on label "Situs review/ulasan" at bounding box center [111, 154] width 46 height 7
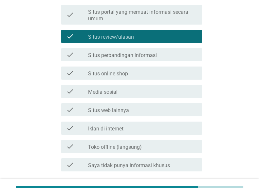
scroll to position [262, 0]
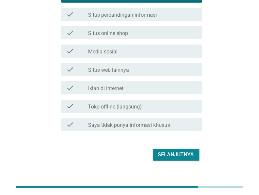
click at [181, 160] on button "Selanjutnya" at bounding box center [176, 155] width 47 height 12
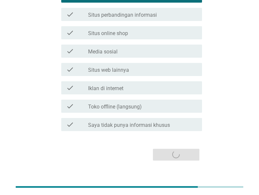
scroll to position [0, 0]
